Goal: Information Seeking & Learning: Learn about a topic

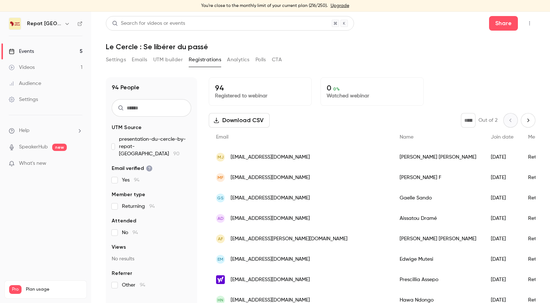
scroll to position [262, 0]
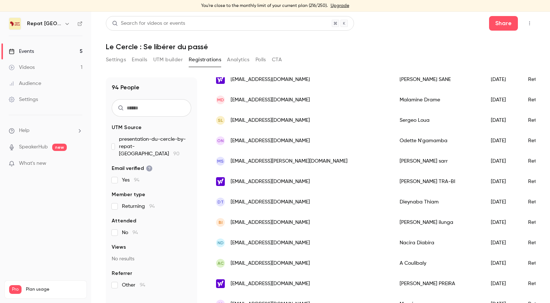
click at [35, 53] on link "Events 5" at bounding box center [45, 51] width 91 height 16
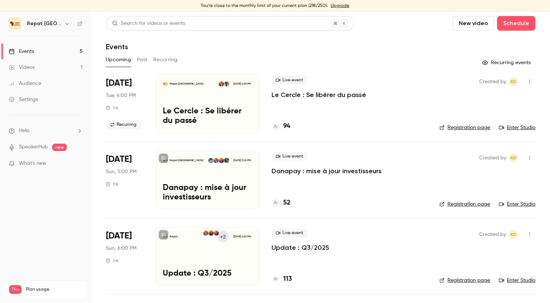
click at [294, 277] on div "113" at bounding box center [350, 279] width 156 height 10
click at [290, 278] on h4 "113" at bounding box center [287, 279] width 9 height 10
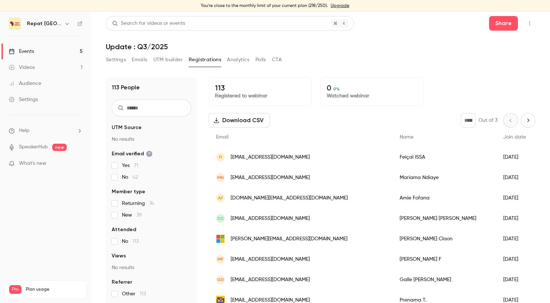
click at [50, 54] on link "Events 5" at bounding box center [45, 51] width 91 height 16
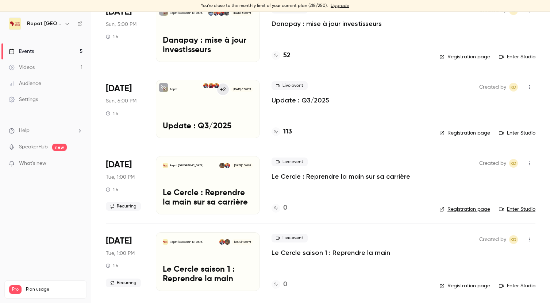
click at [287, 130] on h4 "113" at bounding box center [287, 132] width 9 height 10
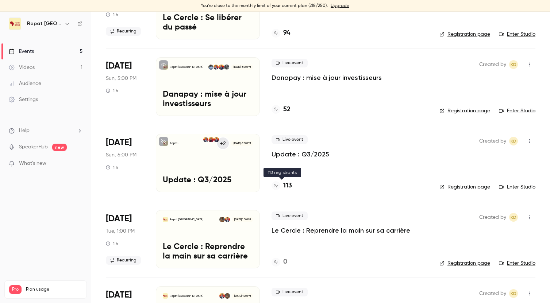
click at [289, 182] on h4 "113" at bounding box center [287, 186] width 9 height 10
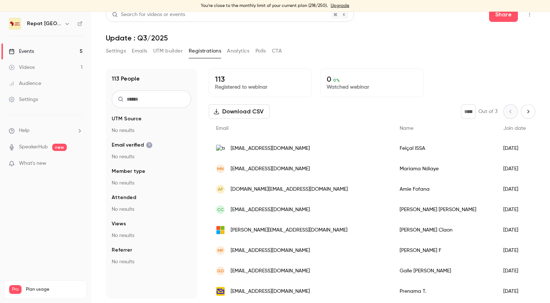
scroll to position [9, 0]
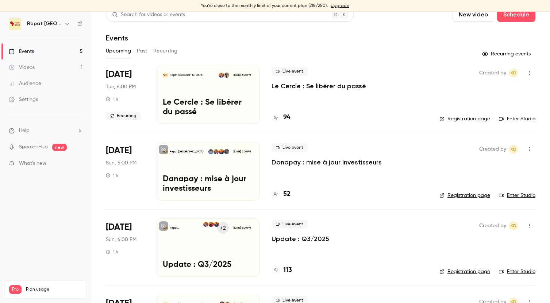
click at [23, 49] on div "Events" at bounding box center [21, 51] width 25 height 7
